Goal: Task Accomplishment & Management: Complete application form

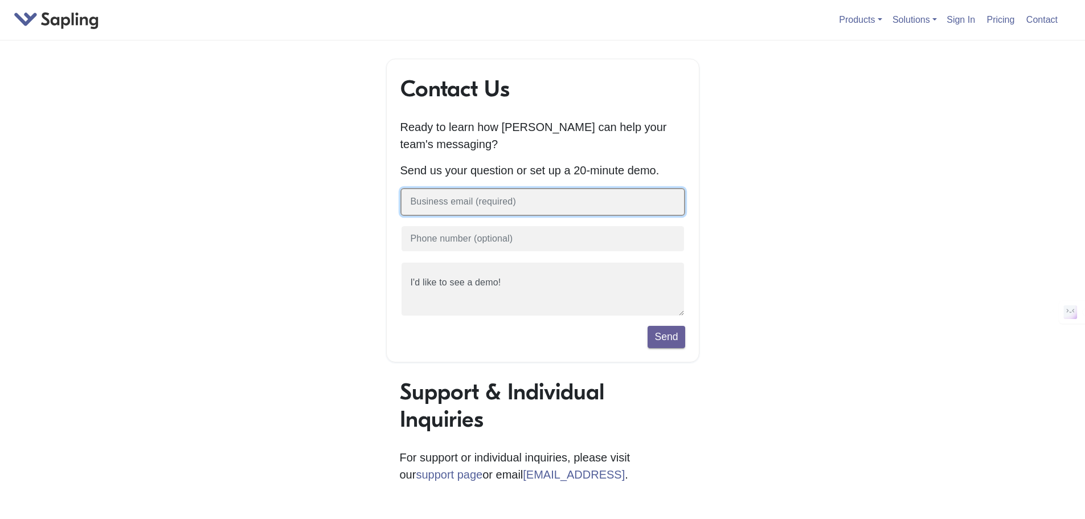
click at [567, 210] on input "text" at bounding box center [543, 202] width 285 height 28
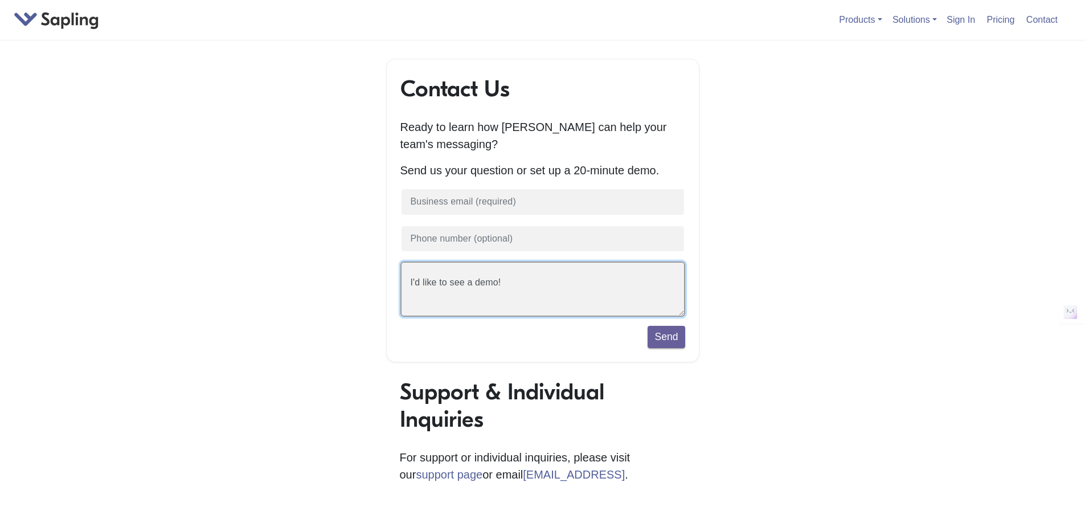
drag, startPoint x: 561, startPoint y: 301, endPoint x: 568, endPoint y: 301, distance: 6.8
click at [566, 300] on textarea "I'd like to see a demo!" at bounding box center [543, 289] width 285 height 55
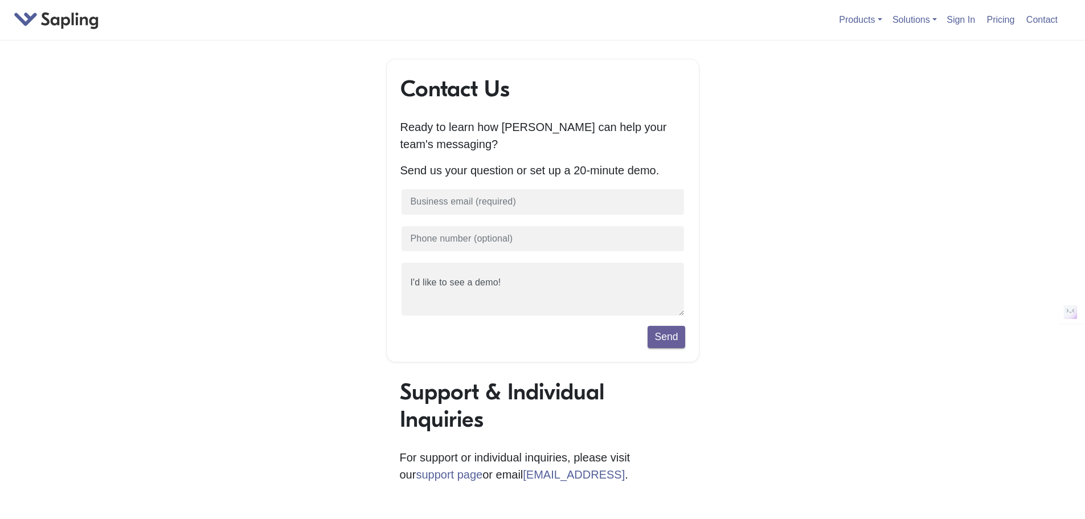
click at [599, 332] on div "Send" at bounding box center [543, 337] width 285 height 22
click at [563, 365] on div "Contact Us Ready to learn how [PERSON_NAME] can help your team's messaging? Sen…" at bounding box center [542, 282] width 313 height 447
drag, startPoint x: 271, startPoint y: 283, endPoint x: 307, endPoint y: 250, distance: 49.2
click at [275, 285] on div "Contact Us Ready to learn how [PERSON_NAME] can help your team's messaging? Sen…" at bounding box center [543, 403] width 650 height 688
click at [463, 209] on input "text" at bounding box center [543, 202] width 285 height 28
